Goal: Information Seeking & Learning: Learn about a topic

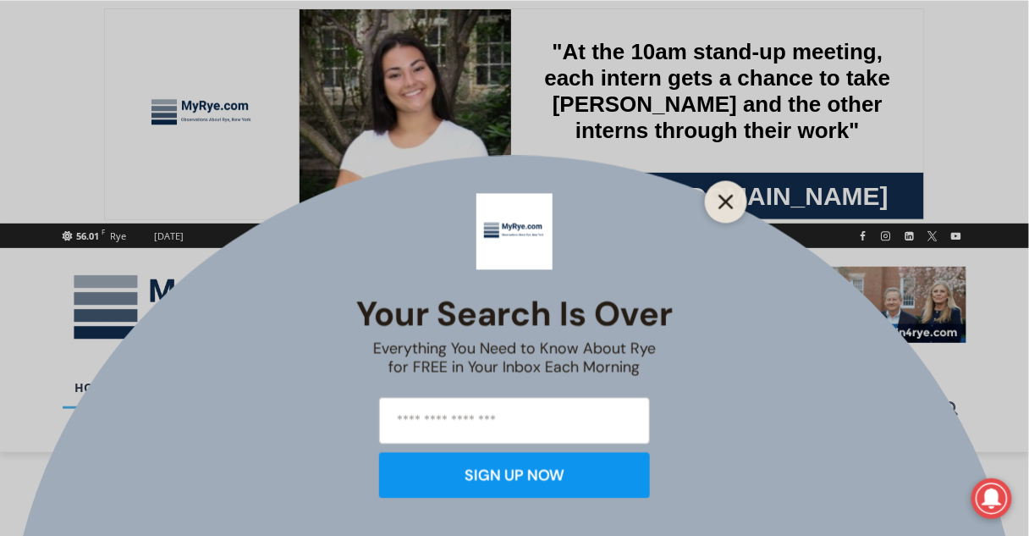
click at [724, 198] on icon "Close" at bounding box center [725, 201] width 15 height 15
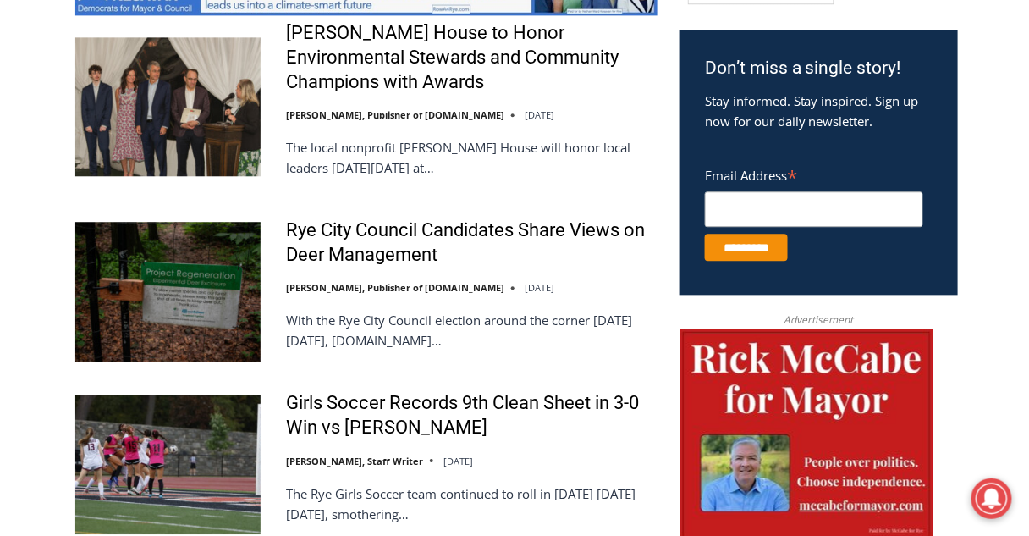
scroll to position [1015, 0]
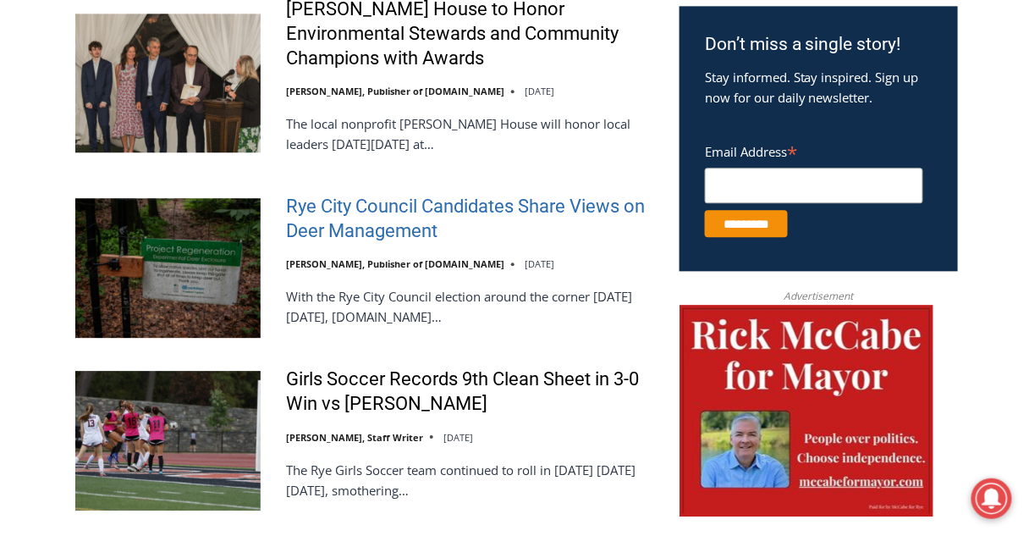
click at [386, 233] on link "Rye City Council Candidates Share Views on Deer Management" at bounding box center [471, 219] width 371 height 48
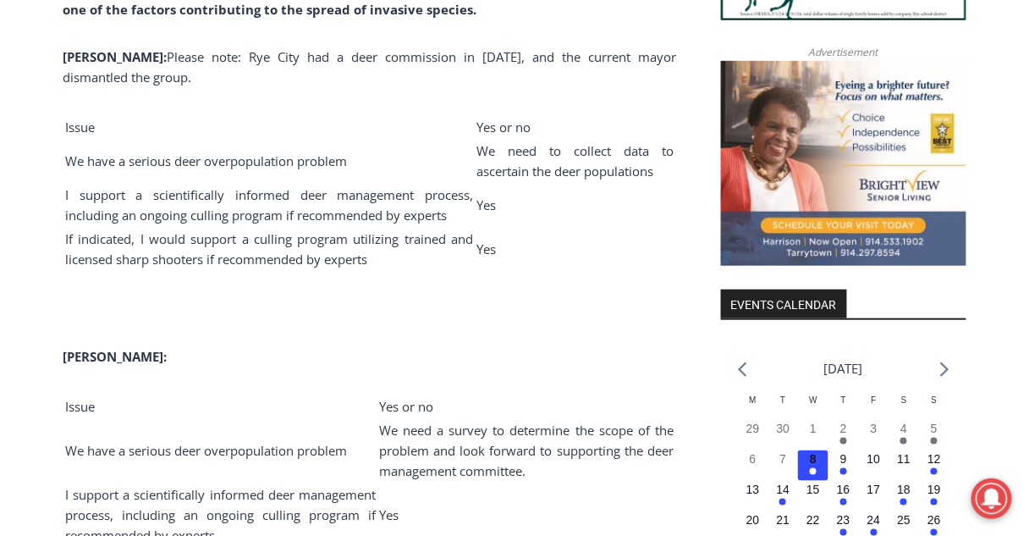
scroll to position [1828, 0]
